Goal: Information Seeking & Learning: Understand process/instructions

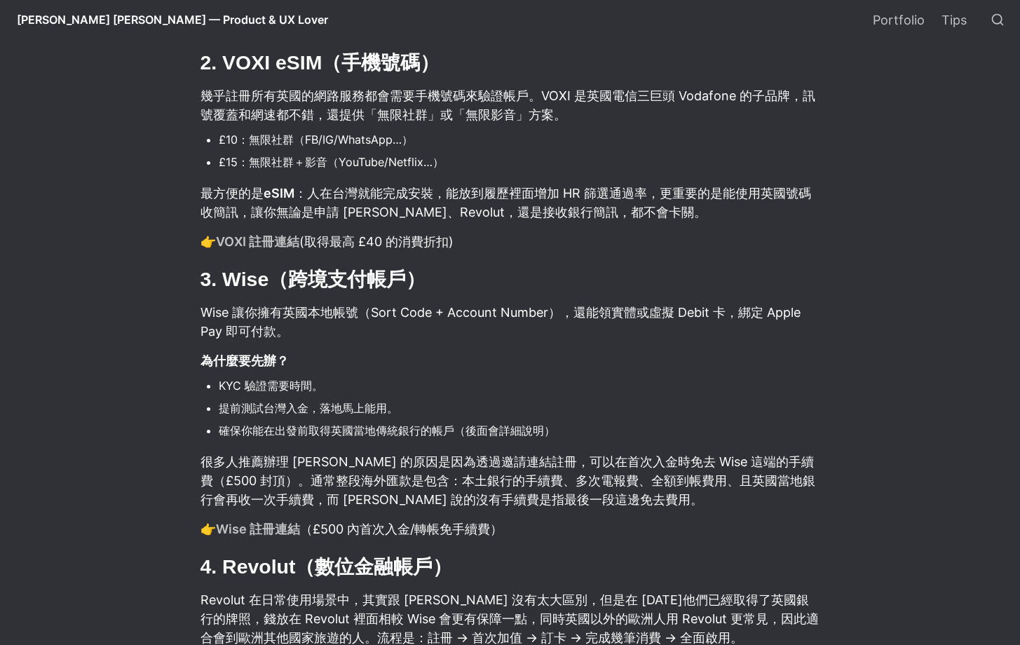
scroll to position [1560, 0]
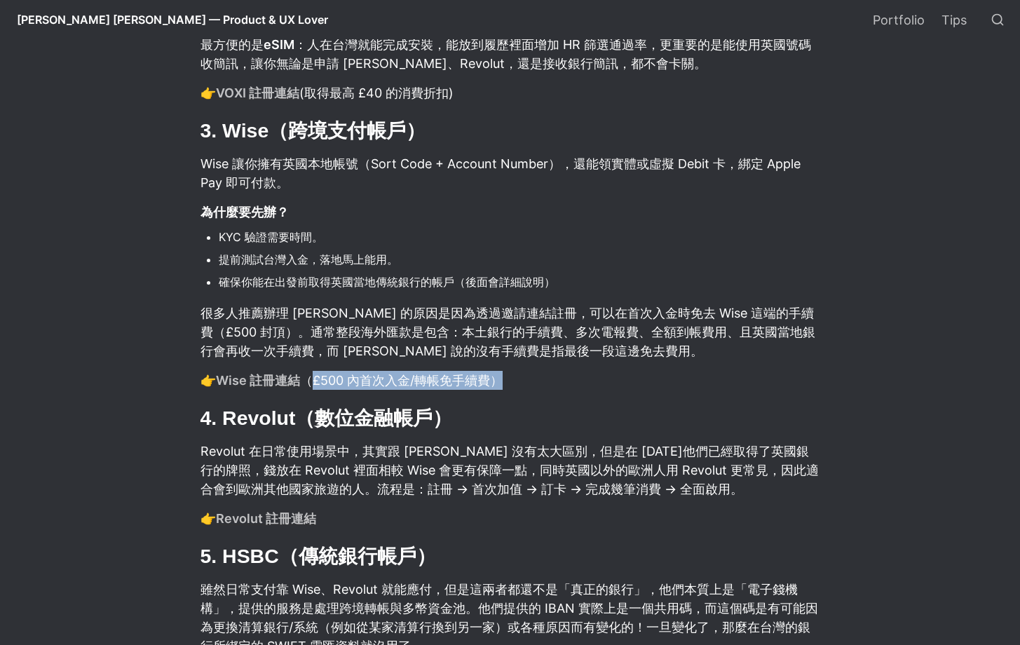
drag, startPoint x: 309, startPoint y: 381, endPoint x: 549, endPoint y: 381, distance: 240.5
click at [546, 382] on p "👉 Wise 註冊連結 （£500 內首次入金/轉帳免手續費）" at bounding box center [510, 380] width 623 height 23
click at [550, 381] on p "👉 Wise 註冊連結 （£500 內首次入金/轉帳免手續費）" at bounding box center [510, 380] width 623 height 23
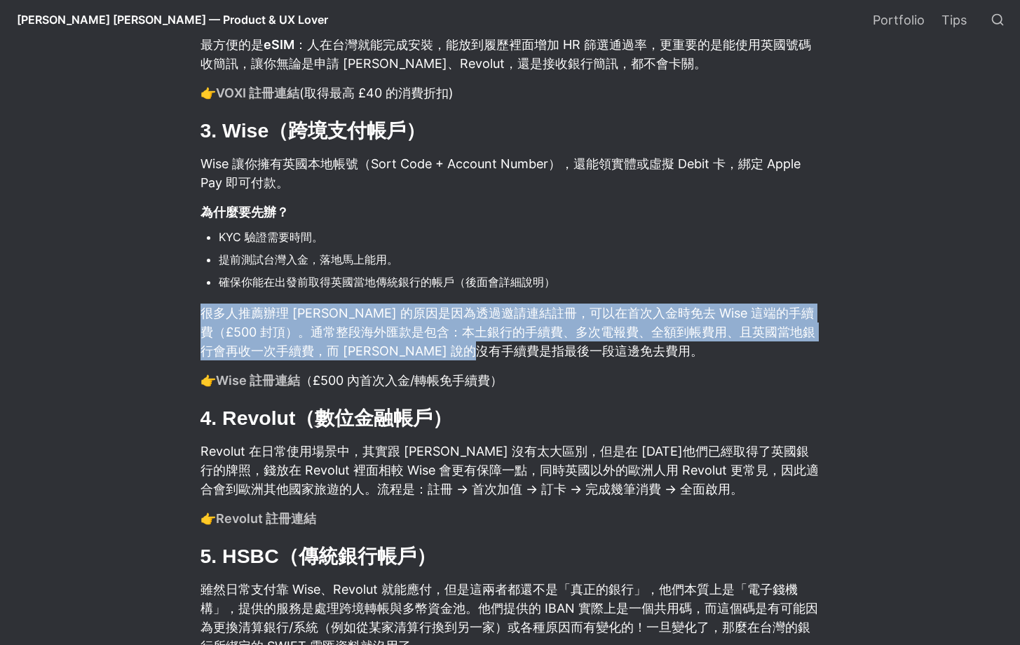
drag, startPoint x: 605, startPoint y: 339, endPoint x: 677, endPoint y: 300, distance: 82.2
drag, startPoint x: 694, startPoint y: 331, endPoint x: 736, endPoint y: 361, distance: 51.2
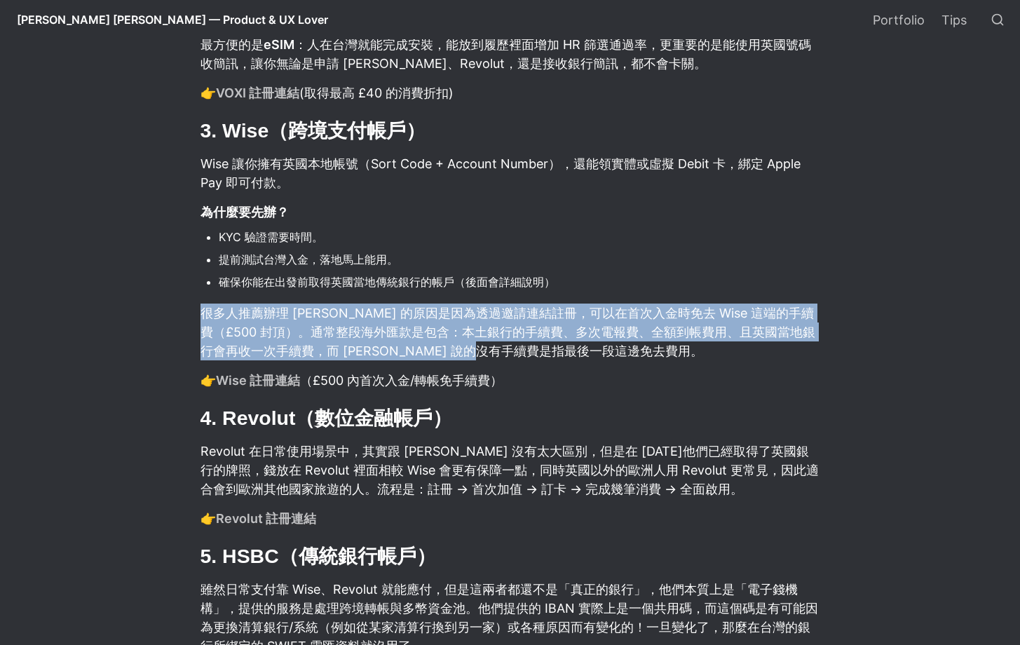
click at [736, 361] on p "很多人推薦辦理 [PERSON_NAME] 的原因是因為透過邀請連結註冊，可以在首次入金時免去 Wise 這端的手續費（£500 封頂）。通常整段海外匯款是包…" at bounding box center [510, 332] width 623 height 61
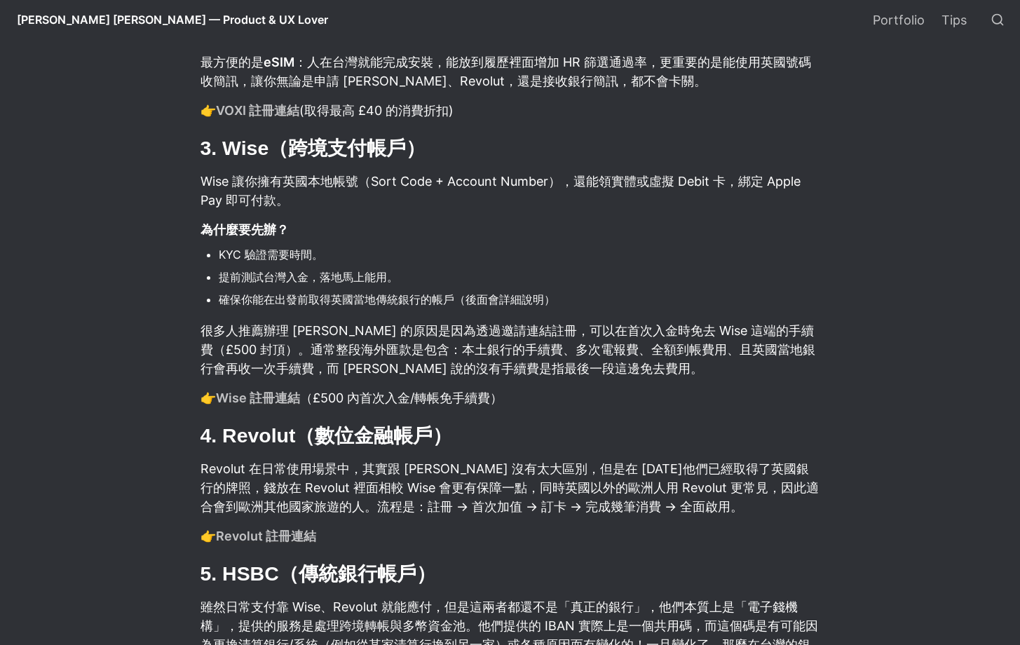
scroll to position [1650, 0]
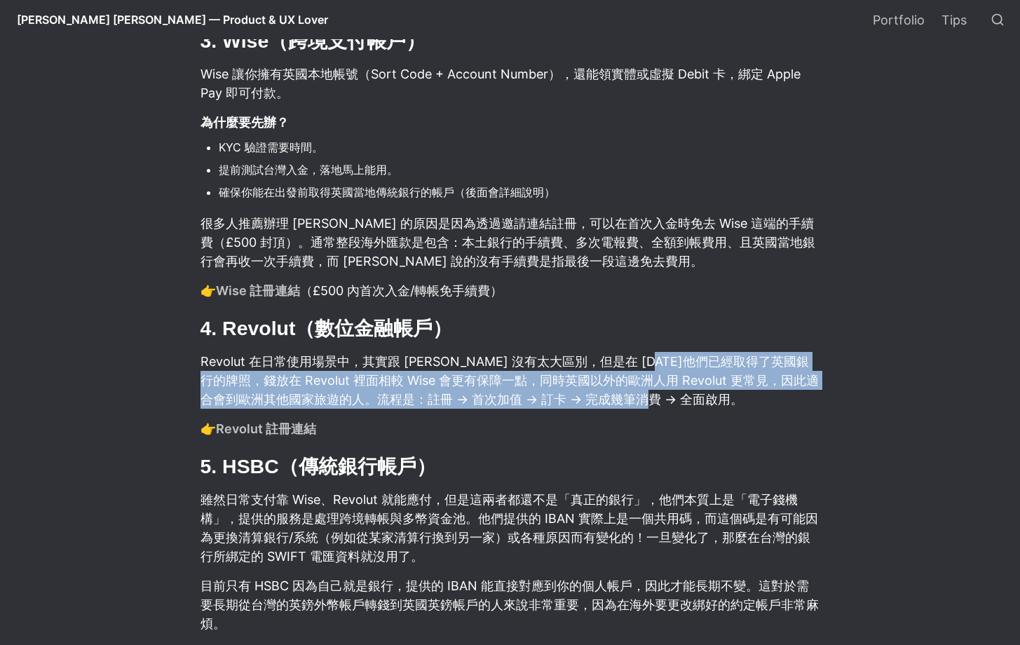
drag, startPoint x: 680, startPoint y: 367, endPoint x: 724, endPoint y: 405, distance: 57.7
click at [719, 405] on p "Revolut 在日常使用場景中，其實跟 Wise 沒有太大區別，但是在 2024 年他們已經取得了英國銀行的牌照，錢放在 Revolut 裡面相較 Wise…" at bounding box center [510, 380] width 623 height 61
click at [727, 403] on p "Revolut 在日常使用場景中，其實跟 Wise 沒有太大區別，但是在 2024 年他們已經取得了英國銀行的牌照，錢放在 Revolut 裡面相較 Wise…" at bounding box center [510, 380] width 623 height 61
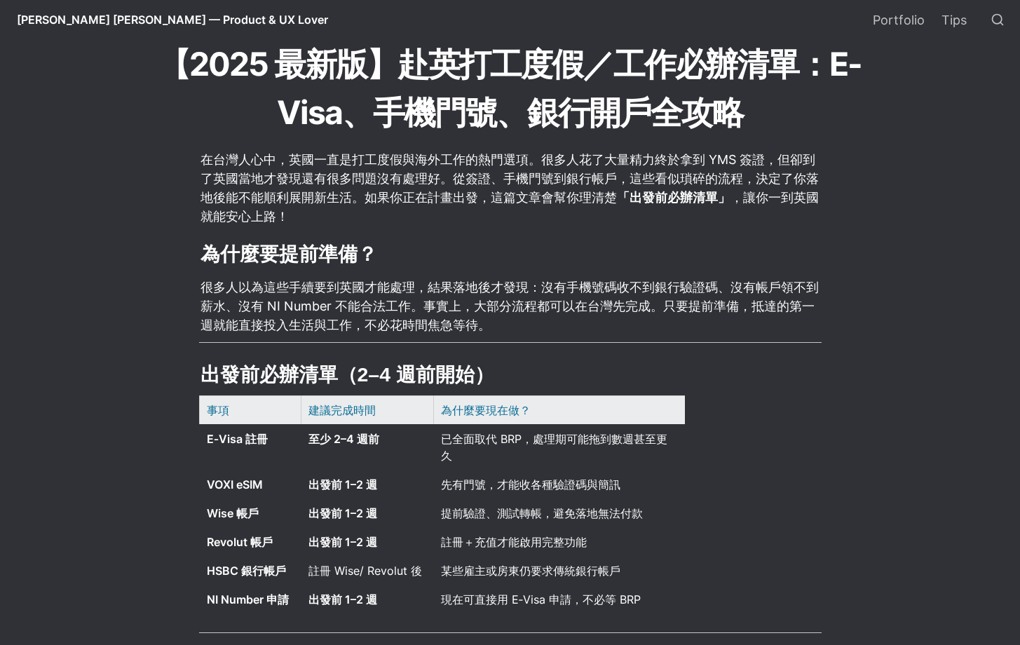
scroll to position [290, 0]
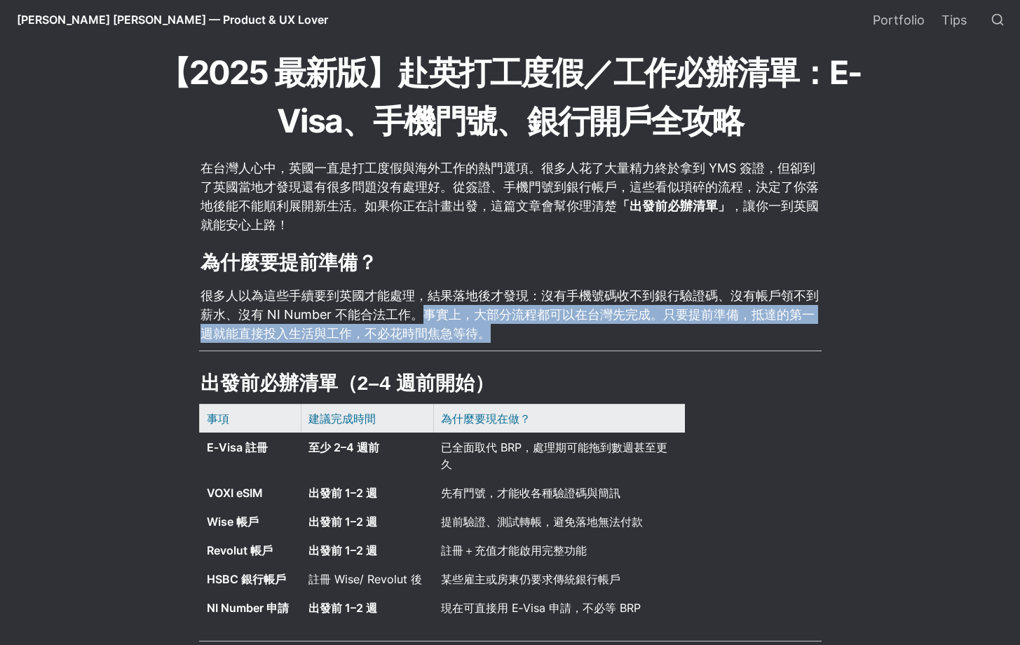
drag, startPoint x: 430, startPoint y: 316, endPoint x: 653, endPoint y: 343, distance: 224.7
click at [643, 344] on p "很多人以為這些手續要到英國才能處理，結果落地後才發現：沒有手機號碼收不到銀行驗證碼、沒有帳戶領不到薪水、沒有 NI Number 不能合法工作。事實上，大部分…" at bounding box center [510, 314] width 623 height 61
click at [663, 335] on p "很多人以為這些手續要到英國才能處理，結果落地後才發現：沒有手機號碼收不到銀行驗證碼、沒有帳戶領不到薪水、沒有 NI Number 不能合法工作。事實上，大部分…" at bounding box center [510, 314] width 623 height 61
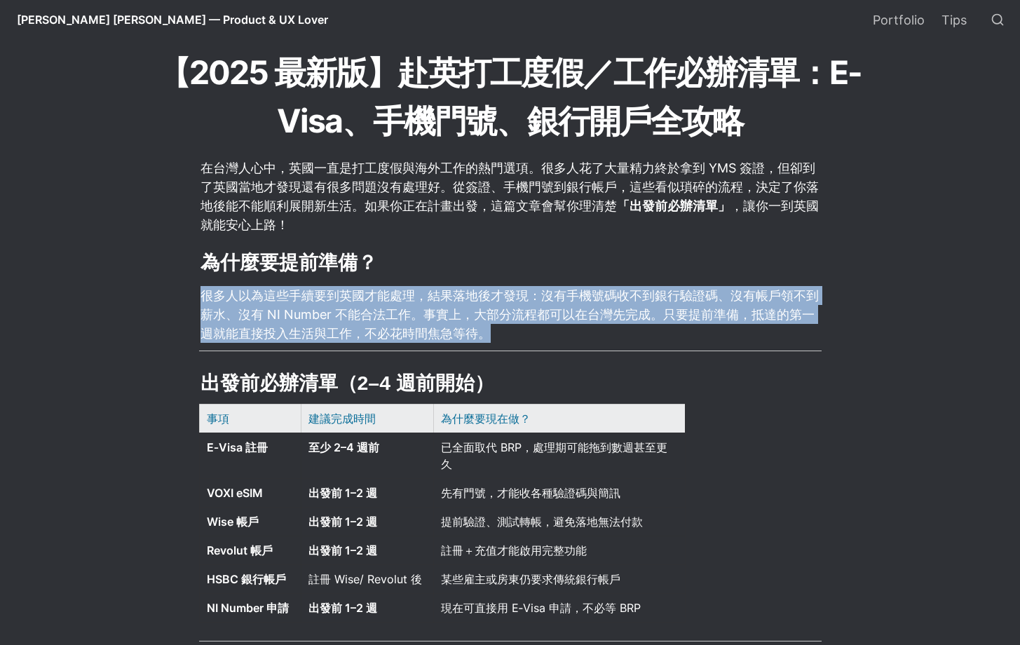
drag, startPoint x: 663, startPoint y: 335, endPoint x: 802, endPoint y: 285, distance: 148.2
click at [811, 286] on p "很多人以為這些手續要到英國才能處理，結果落地後才發現：沒有手機號碼收不到銀行驗證碼、沒有帳戶領不到薪水、沒有 NI Number 不能合法工作。事實上，大部分…" at bounding box center [510, 314] width 623 height 61
drag, startPoint x: 811, startPoint y: 286, endPoint x: 842, endPoint y: 345, distance: 66.5
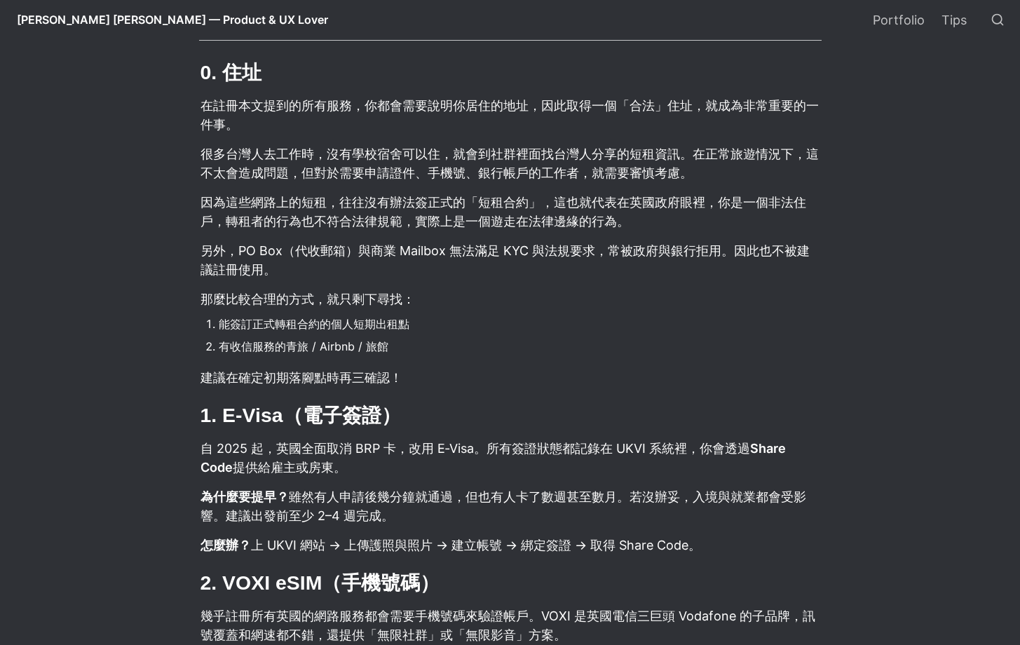
scroll to position [868, 0]
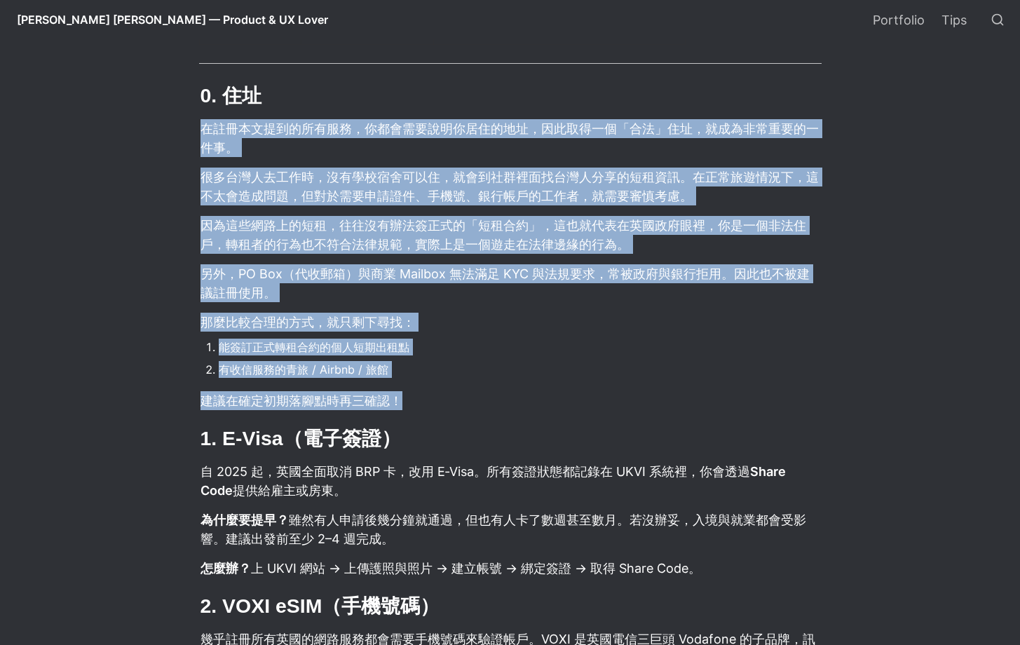
drag, startPoint x: 191, startPoint y: 130, endPoint x: 742, endPoint y: 417, distance: 620.4
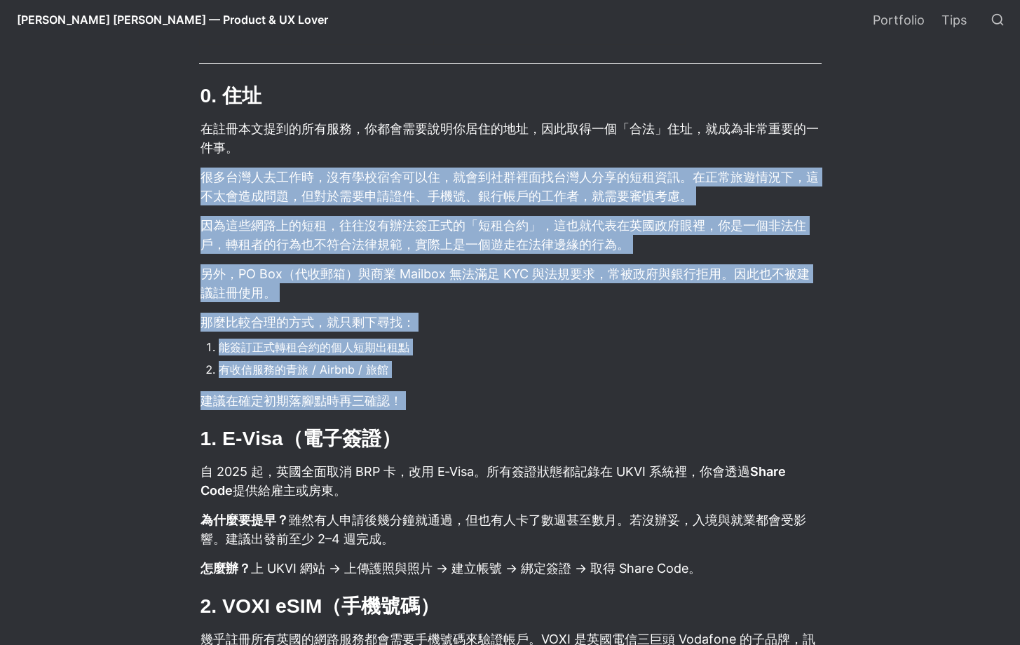
drag, startPoint x: 741, startPoint y: 417, endPoint x: 839, endPoint y: 135, distance: 297.6
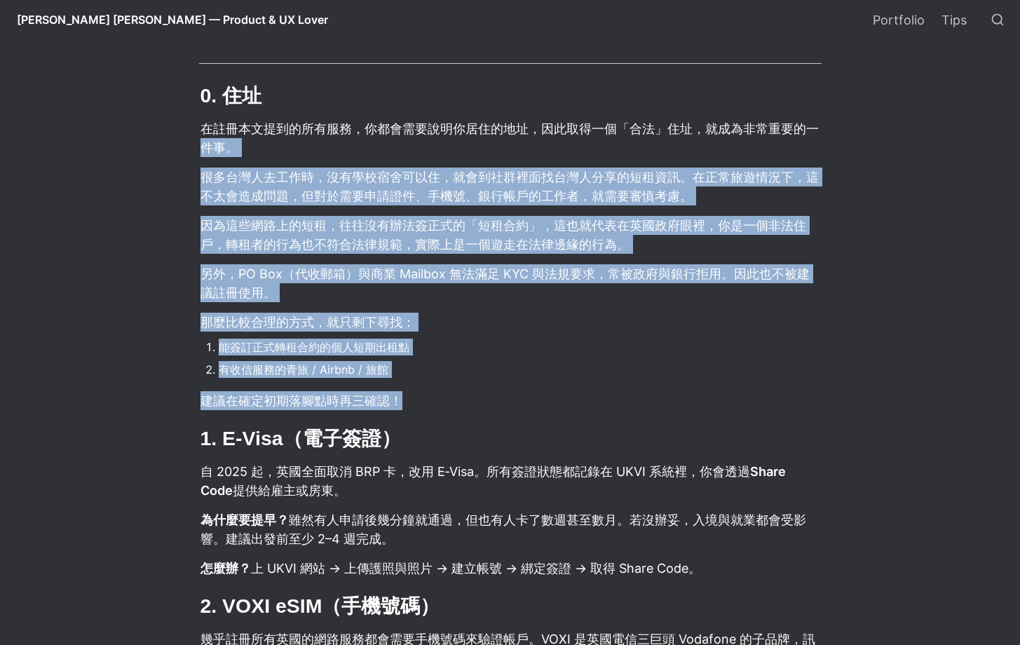
drag, startPoint x: 809, startPoint y: 196, endPoint x: 748, endPoint y: 414, distance: 226.5
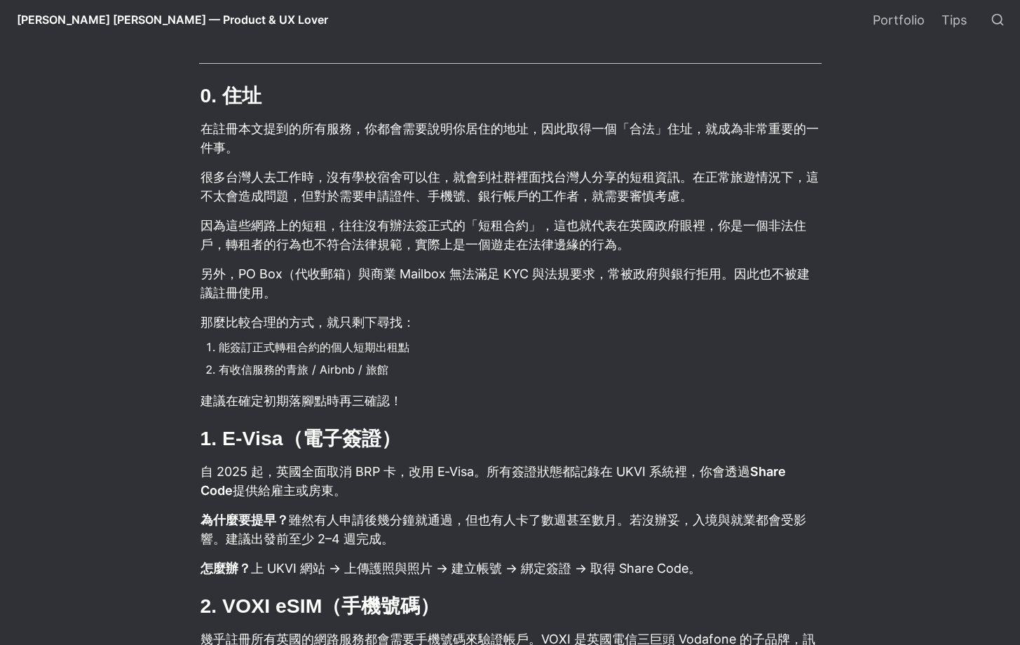
click at [748, 412] on p "建議在確定初期落腳點時再三確認！" at bounding box center [510, 400] width 623 height 23
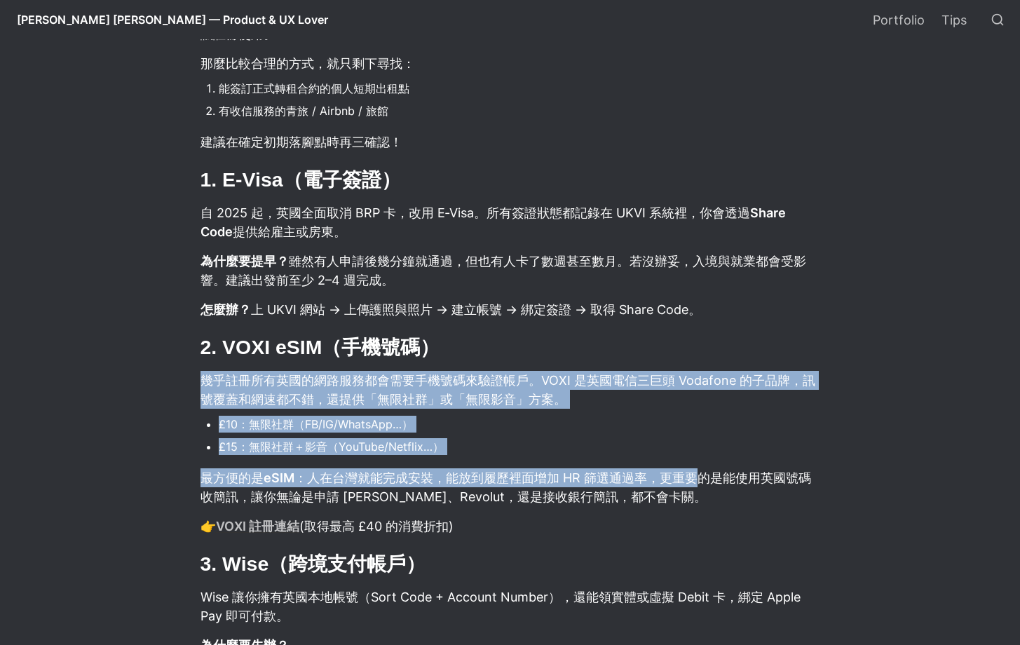
drag, startPoint x: 649, startPoint y: 360, endPoint x: 705, endPoint y: 480, distance: 132.4
click at [705, 480] on article "在台灣人心中，英國一直是打工度假與海外工作的熱門選項。很多人花了大量精力終於拿到 YMS 簽證，但卻到了英國當地才發現還有很多問題沒有處理好。從簽證、手機門號…" at bounding box center [510, 423] width 757 height 2221
click at [703, 471] on p "最方便的是 eSIM ：人在台灣就能完成安裝，能放到履歷裡面增加 HR 篩選通過率，更重要的是能使用英國號碼收簡訊，讓你無論是申請 Wise、Revolut，…" at bounding box center [510, 487] width 623 height 42
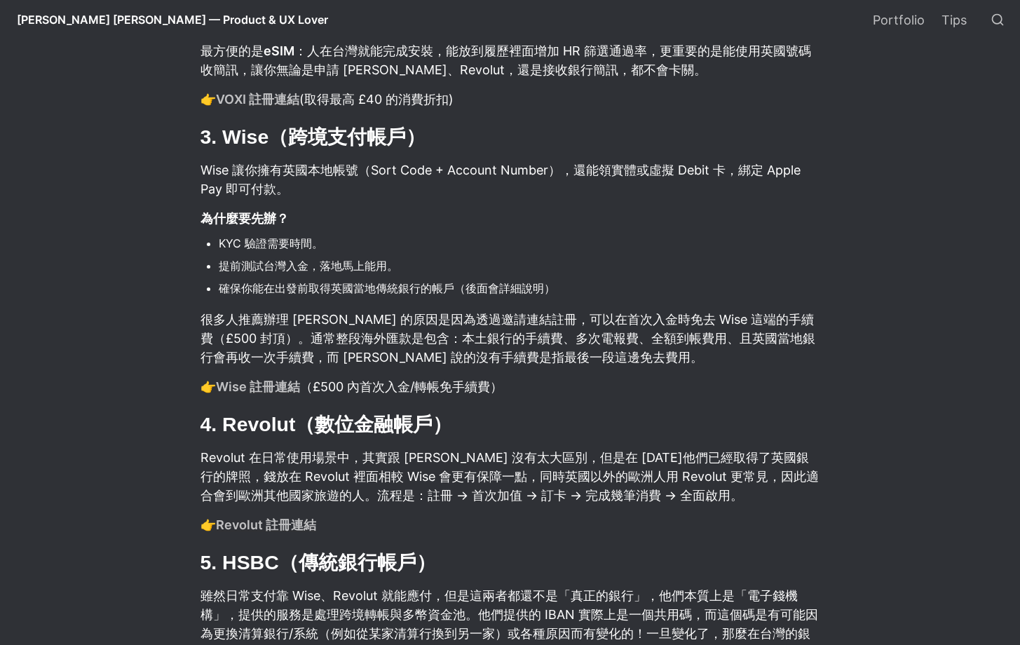
scroll to position [1585, 0]
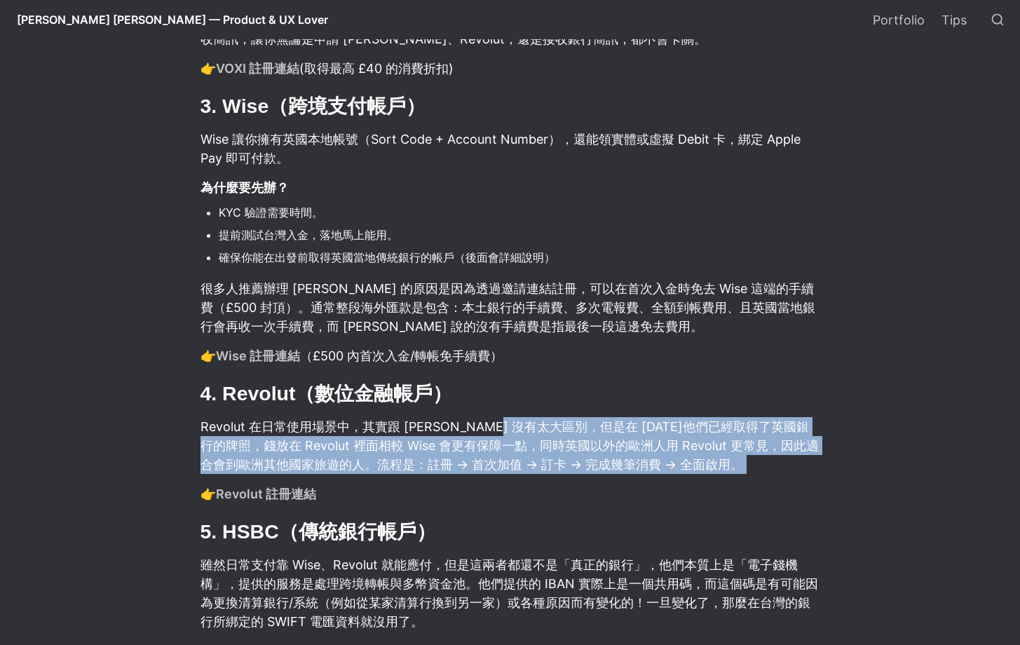
drag, startPoint x: 527, startPoint y: 430, endPoint x: 747, endPoint y: 481, distance: 225.4
click at [746, 473] on p "Revolut 在日常使用場景中，其實跟 Wise 沒有太大區別，但是在 2024 年他們已經取得了英國銀行的牌照，錢放在 Revolut 裡面相較 Wise…" at bounding box center [510, 445] width 623 height 61
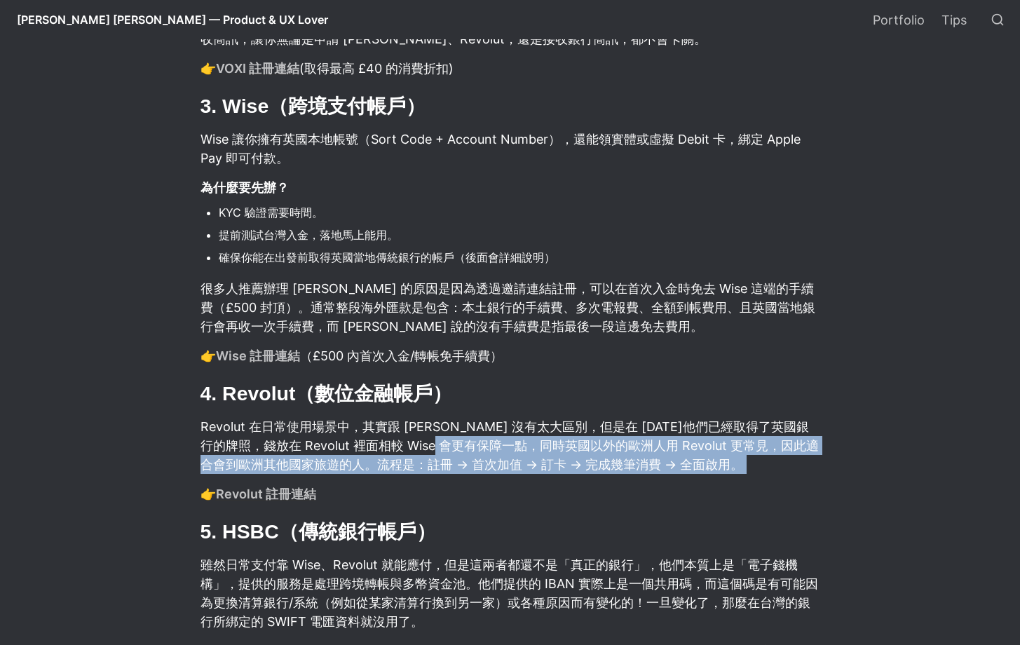
drag, startPoint x: 746, startPoint y: 473, endPoint x: 469, endPoint y: 447, distance: 278.2
click at [469, 447] on p "Revolut 在日常使用場景中，其實跟 Wise 沒有太大區別，但是在 2024 年他們已經取得了英國銀行的牌照，錢放在 Revolut 裡面相較 Wise…" at bounding box center [510, 445] width 623 height 61
drag, startPoint x: 468, startPoint y: 448, endPoint x: 737, endPoint y: 467, distance: 269.3
click at [737, 467] on p "Revolut 在日常使用場景中，其實跟 Wise 沒有太大區別，但是在 2024 年他們已經取得了英國銀行的牌照，錢放在 Revolut 裡面相較 Wise…" at bounding box center [510, 445] width 623 height 61
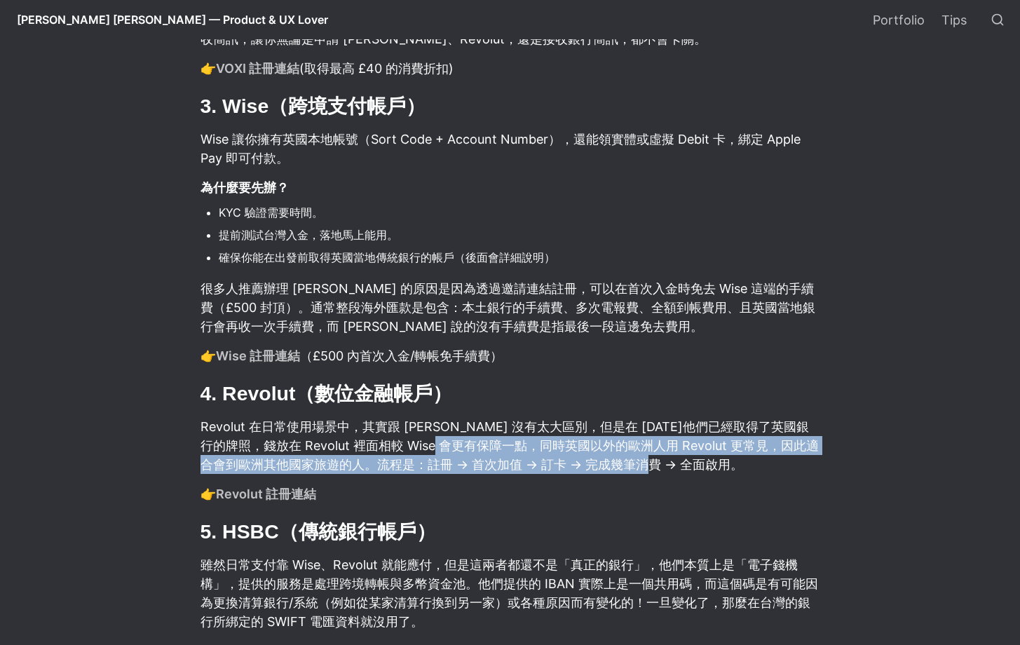
click at [737, 467] on p "Revolut 在日常使用場景中，其實跟 Wise 沒有太大區別，但是在 2024 年他們已經取得了英國銀行的牌照，錢放在 Revolut 裡面相較 Wise…" at bounding box center [510, 445] width 623 height 61
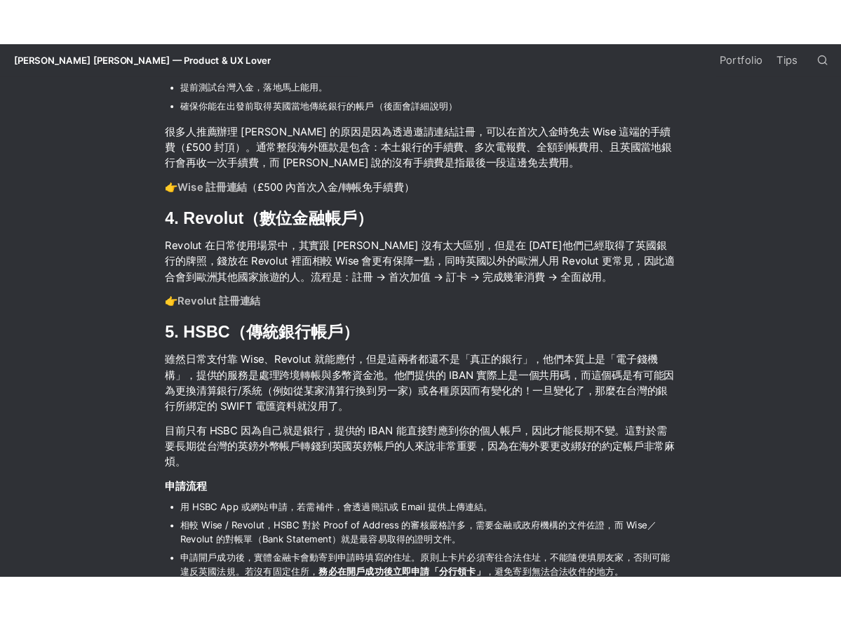
scroll to position [1507, 0]
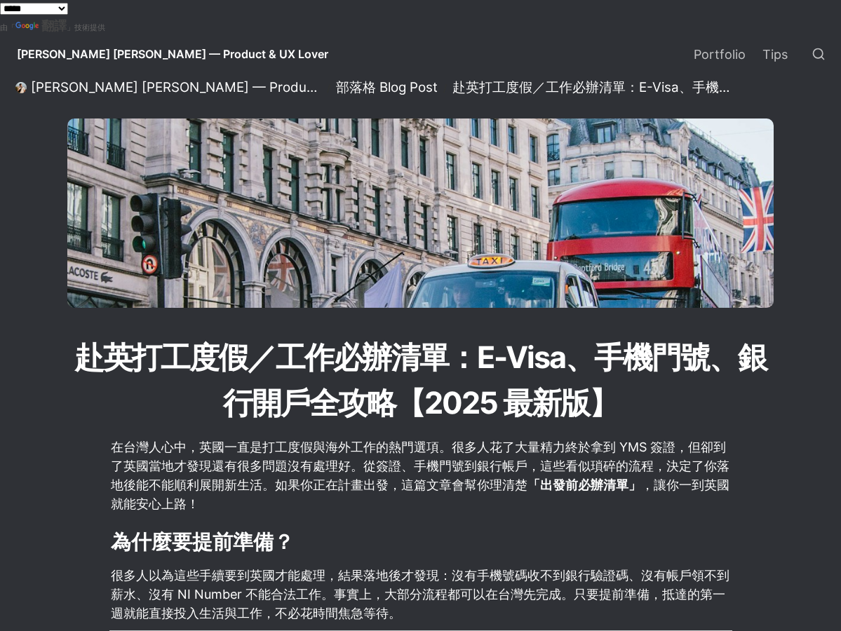
click at [311, 462] on p "在台灣人心中，英國一直是打工度假與海外工作的熱門選項。很多人花了大量精力終於拿到 YMS 簽證，但卻到了英國當地才發現還有很多問題沒有處理好。從簽證、手機門號…" at bounding box center [420, 476] width 623 height 80
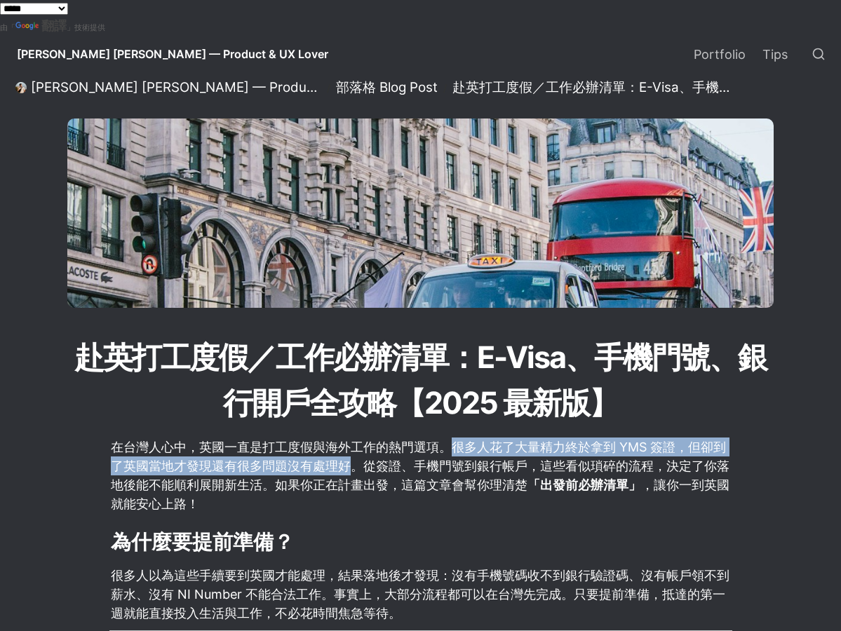
drag, startPoint x: 450, startPoint y: 451, endPoint x: 356, endPoint y: 468, distance: 94.9
click at [356, 468] on p "在台灣人心中，英國一直是打工度假與海外工作的熱門選項。很多人花了大量精力終於拿到 YMS 簽證，但卻到了英國當地才發現還有很多問題沒有處理好。從簽證、手機門號…" at bounding box center [420, 476] width 623 height 80
click at [461, 457] on p "在台灣人心中，英國一直是打工度假與海外工作的熱門選項。很多人花了大量精力終於拿到 YMS 簽證，但卻到了英國當地才發現還有很多問題沒有處理好。從簽證、手機門號…" at bounding box center [420, 476] width 623 height 80
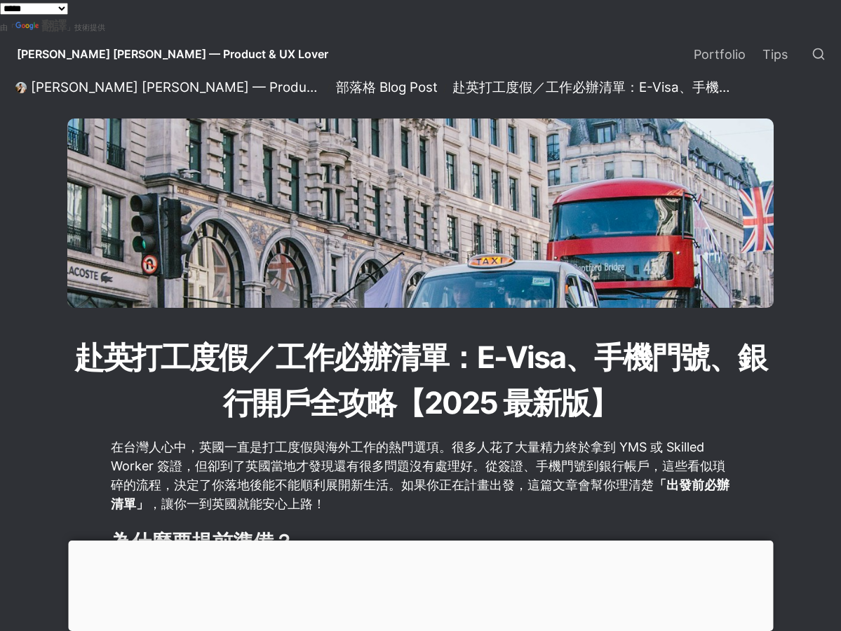
click at [396, 541] on div at bounding box center [420, 541] width 705 height 0
click at [411, 541] on div at bounding box center [420, 541] width 705 height 0
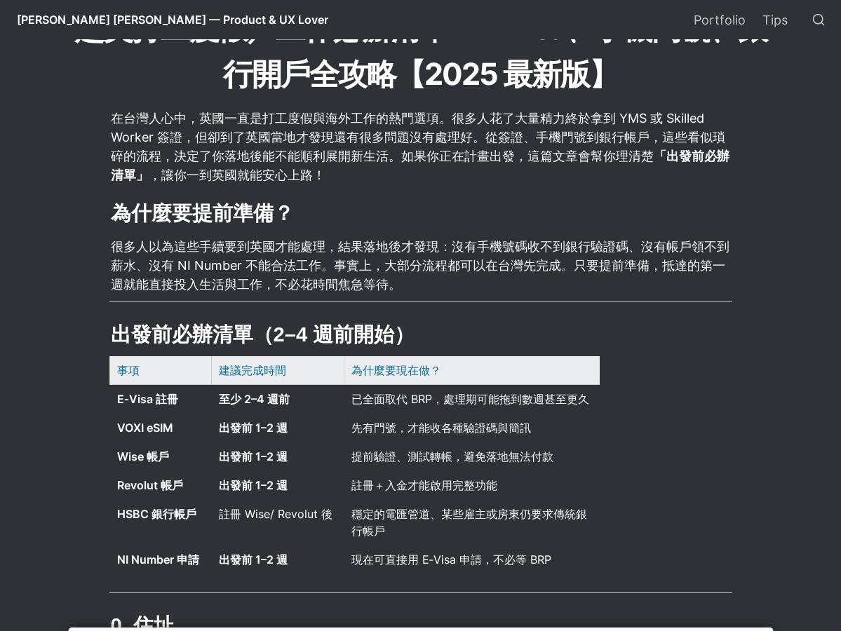
scroll to position [540, 0]
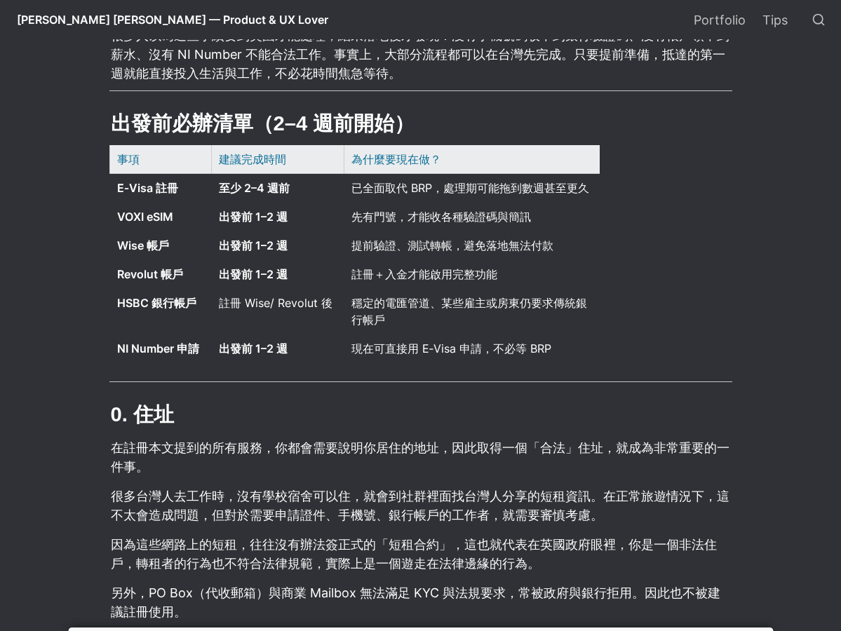
drag, startPoint x: 102, startPoint y: 182, endPoint x: 544, endPoint y: 370, distance: 480.4
click at [633, 371] on div "事項 建議完成時間 為什麼要現在做？ E‑Visa 註冊 至少 2–4 週前 已全面取代 BRP，處理期可能拖到數週甚至更久 VOXI eSIM 出發前 1–…" at bounding box center [420, 257] width 623 height 237
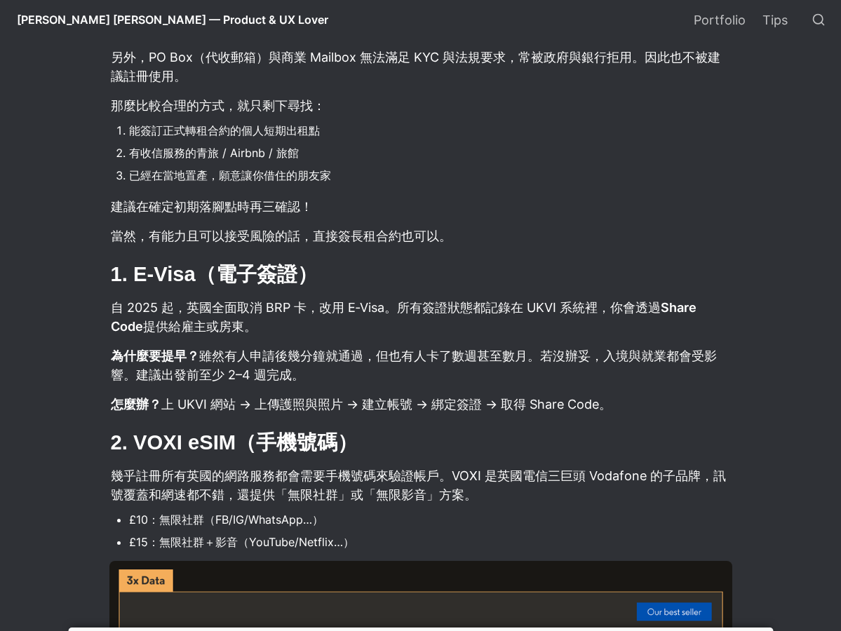
scroll to position [1094, 0]
